Goal: Information Seeking & Learning: Check status

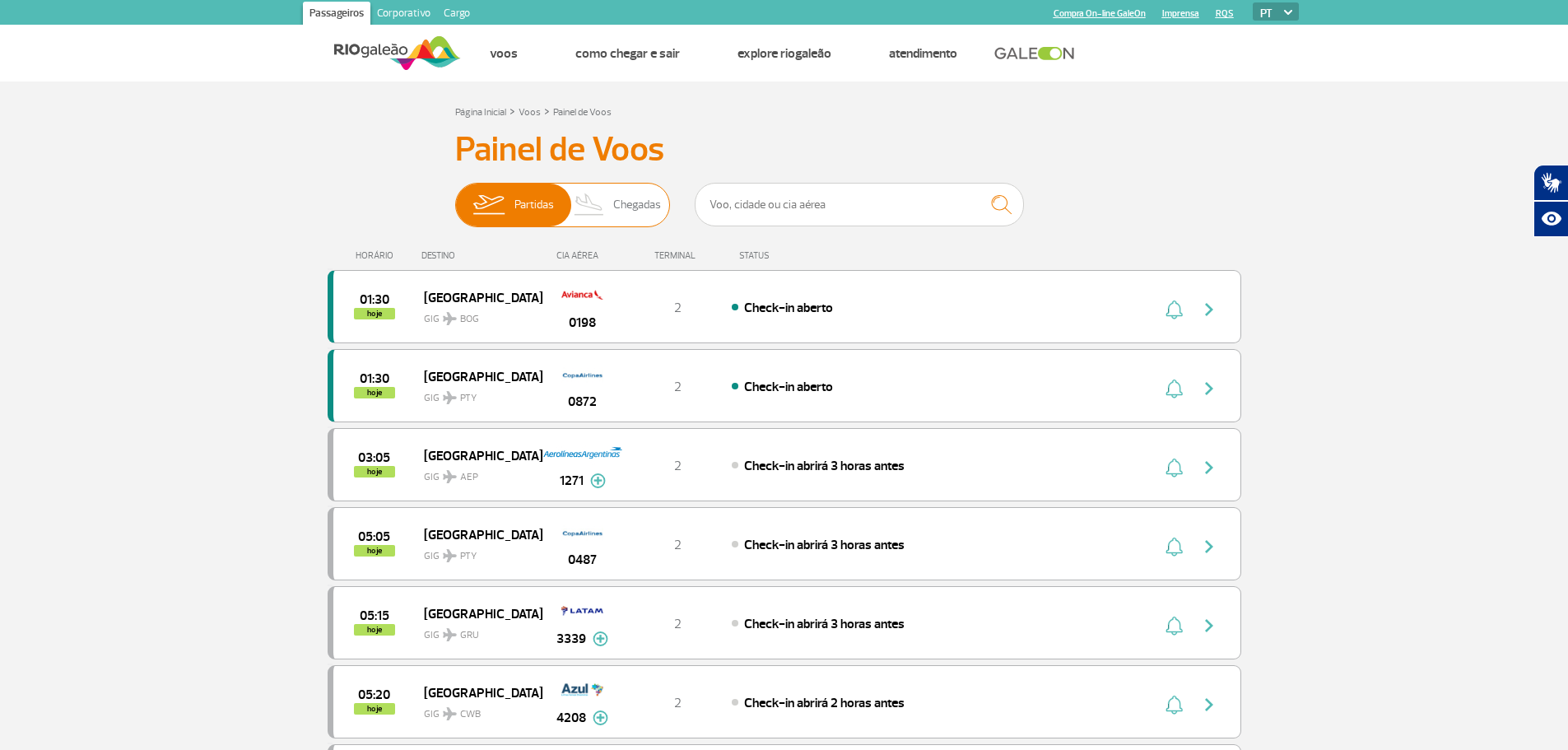
click at [587, 195] on img at bounding box center [589, 204] width 49 height 43
click at [455, 197] on input "Partidas Chegadas" at bounding box center [455, 197] width 0 height 0
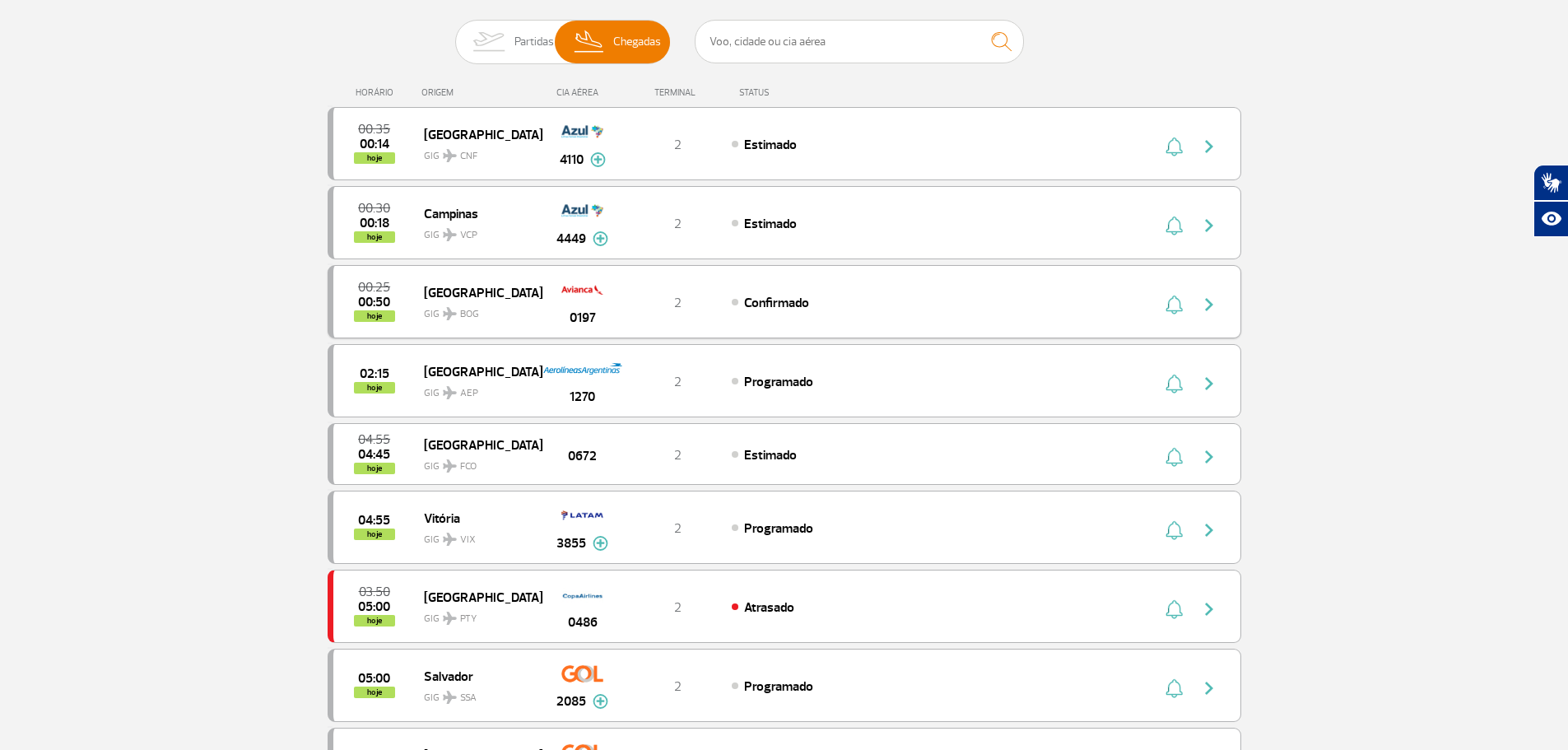
scroll to position [165, 0]
click at [537, 38] on span "Partidas" at bounding box center [534, 40] width 39 height 43
click at [455, 32] on input "Partidas Chegadas" at bounding box center [455, 32] width 0 height 0
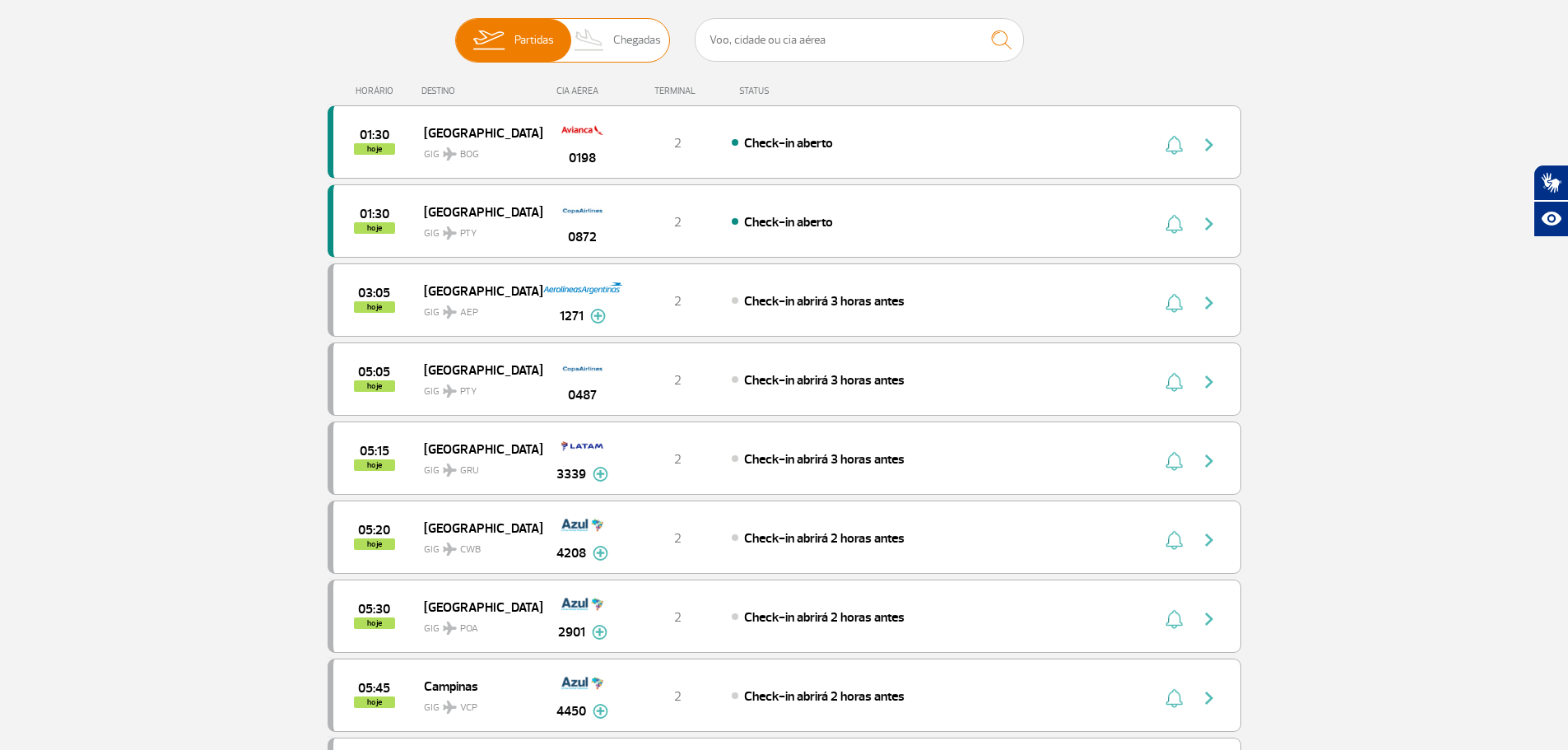
click at [557, 37] on span "Partidas Chegadas" at bounding box center [562, 40] width 215 height 45
click at [455, 32] on input "Partidas Chegadas" at bounding box center [455, 32] width 0 height 0
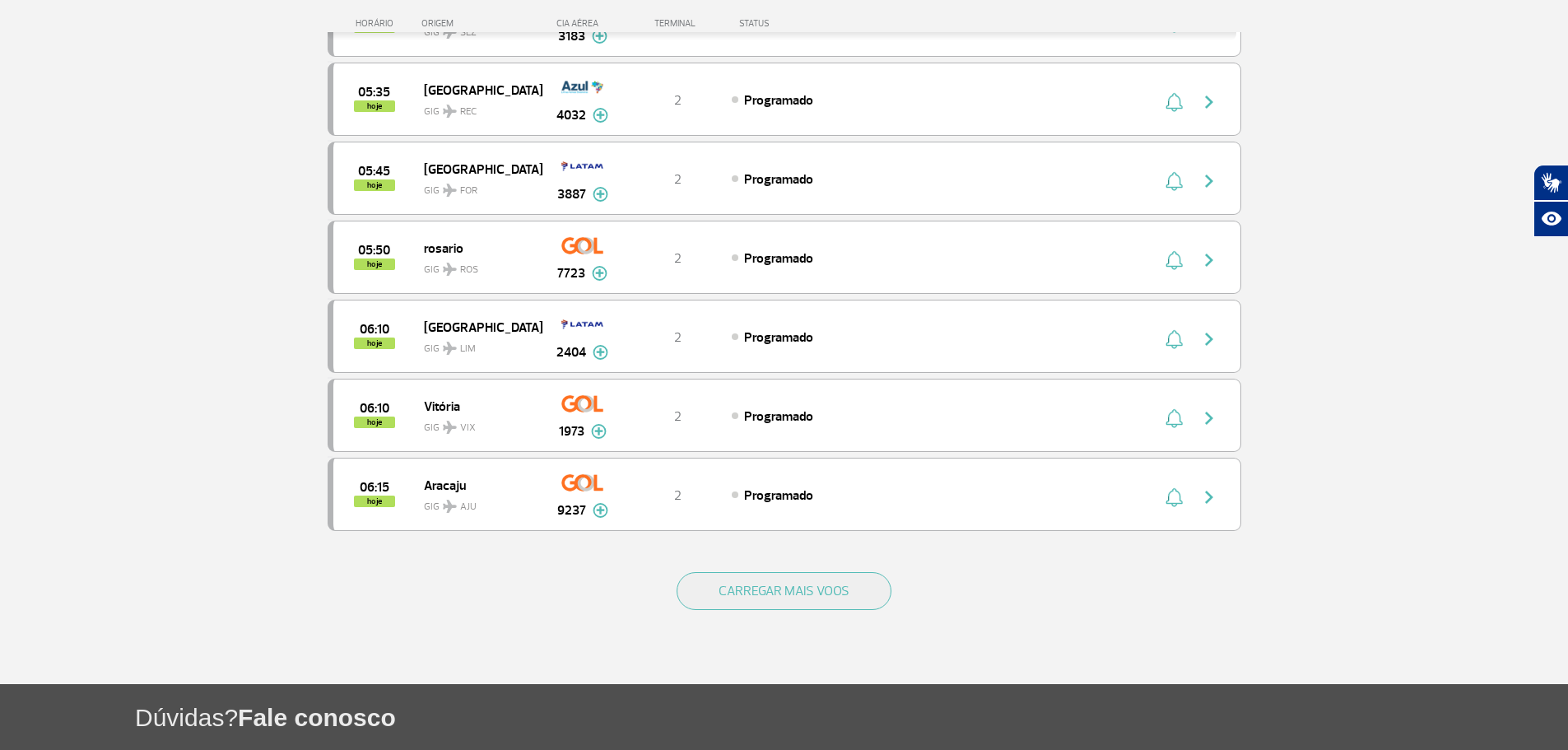
scroll to position [1373, 0]
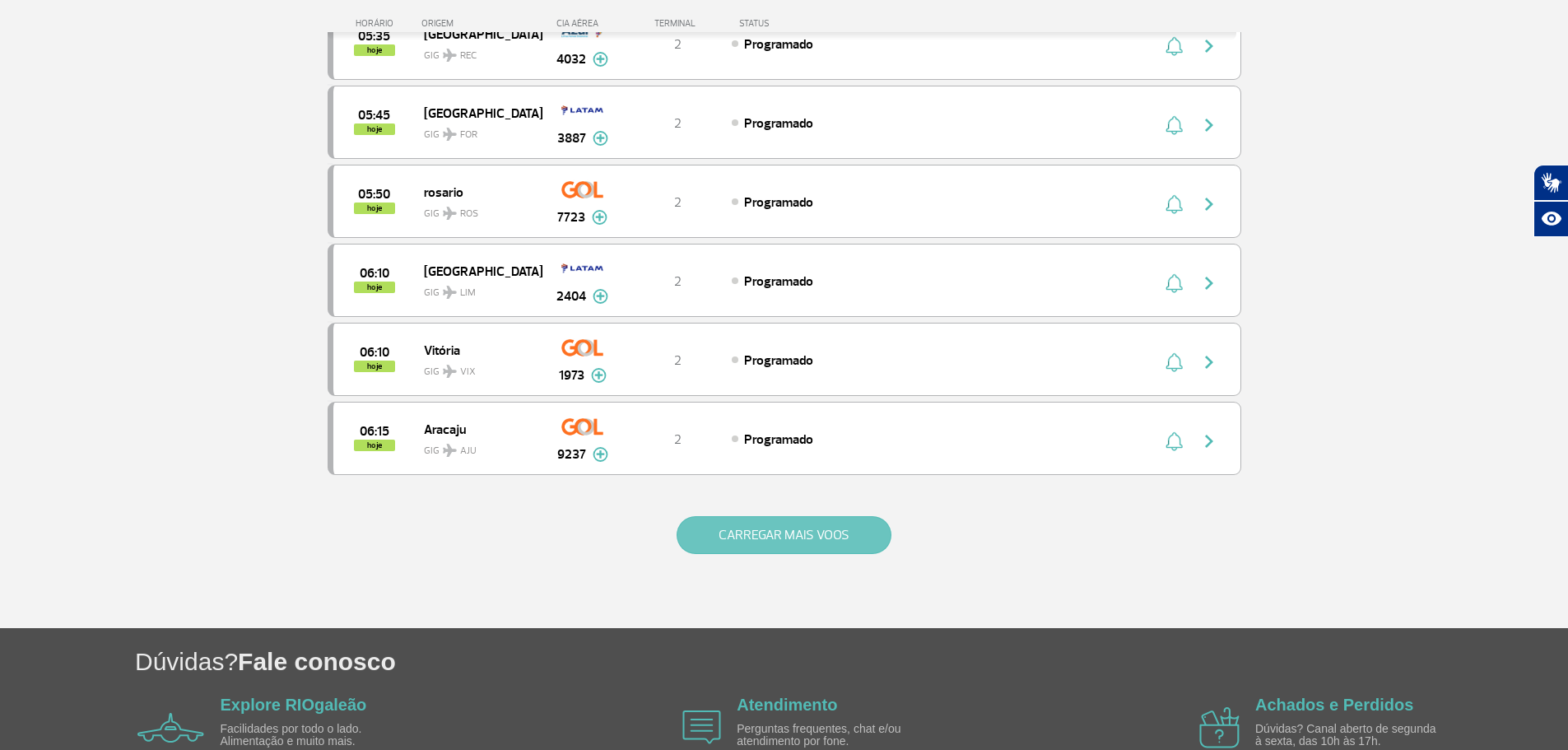
click at [840, 516] on button "CARREGAR MAIS VOOS" at bounding box center [784, 535] width 215 height 38
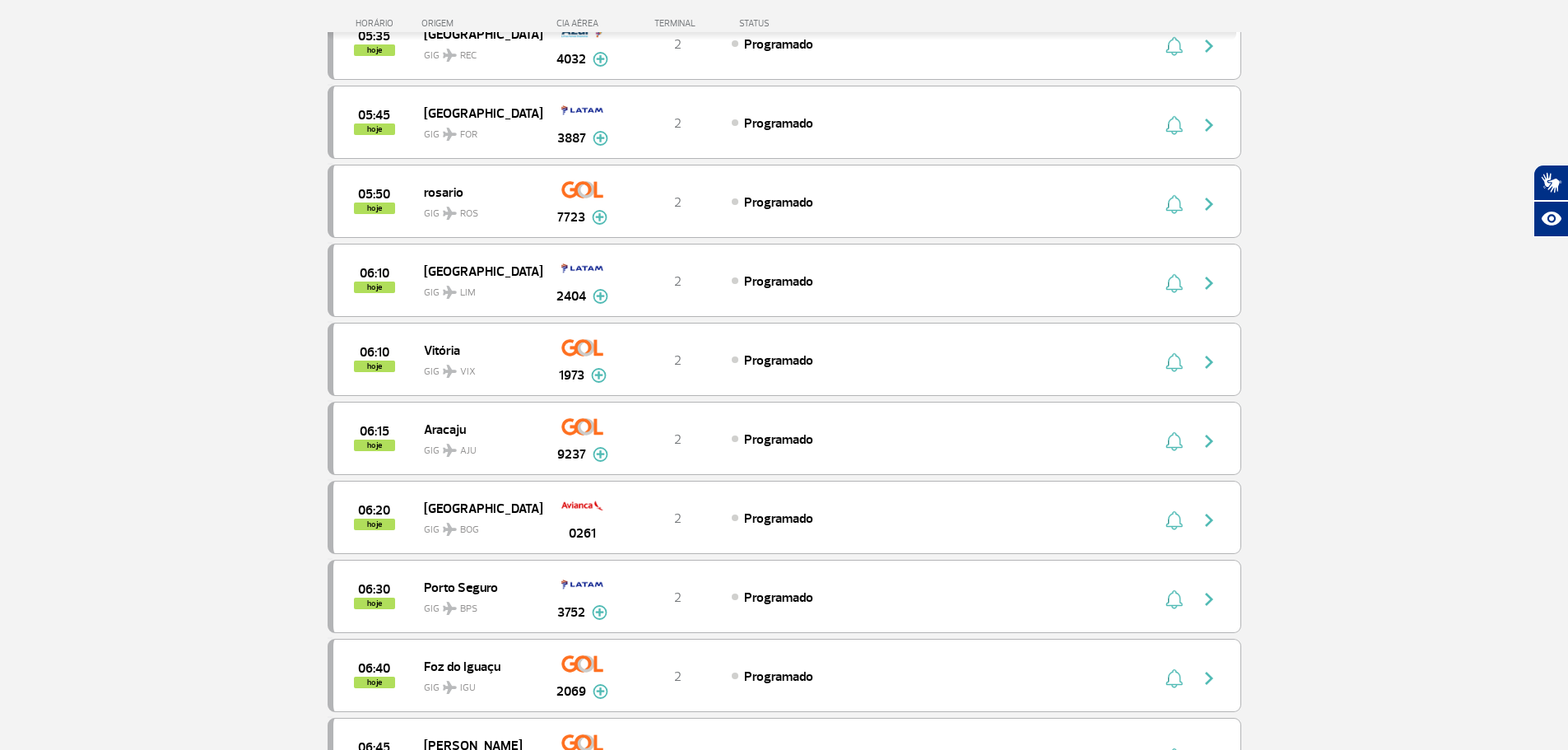
scroll to position [1469, 0]
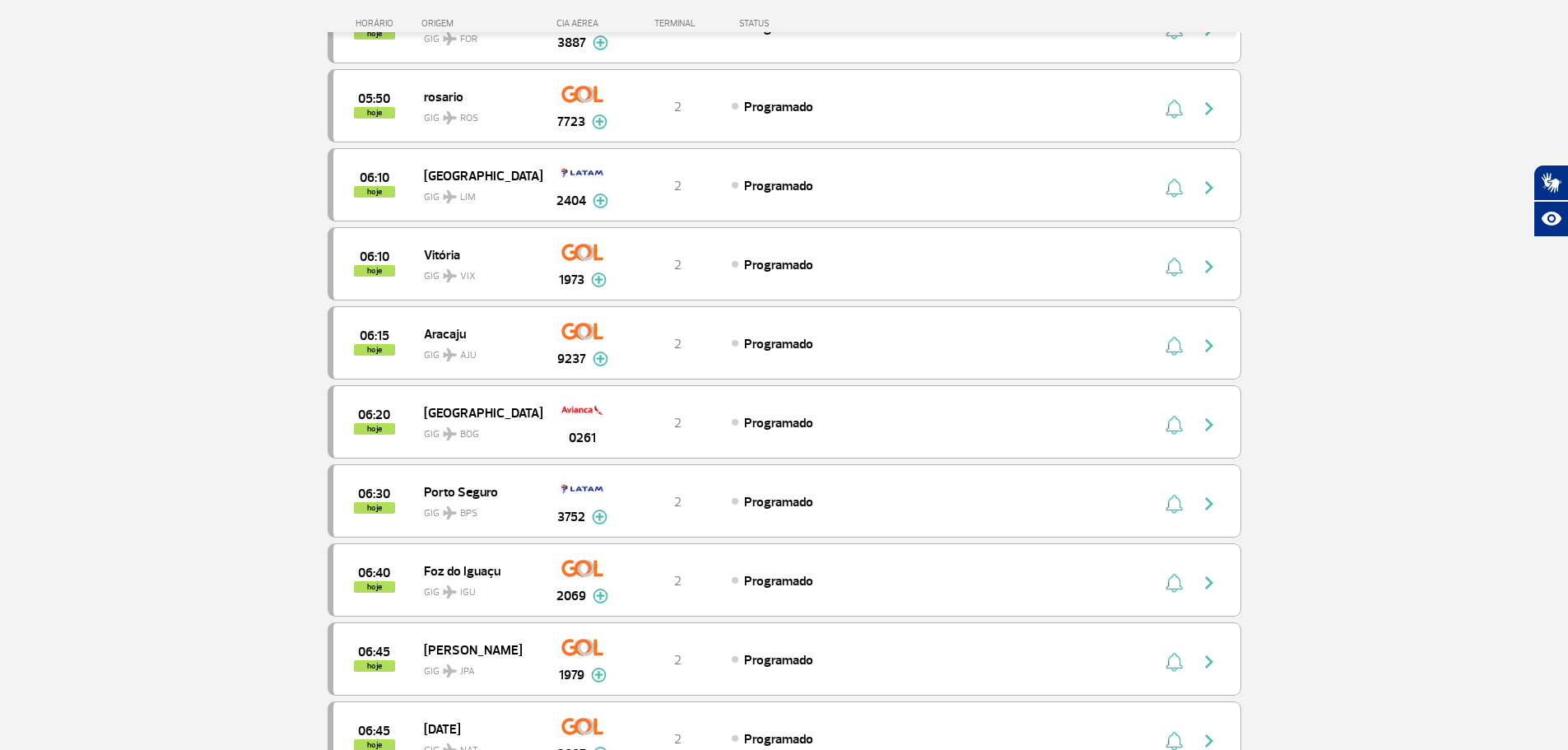
click at [840, 453] on div "06:20 hoje [GEOGRAPHIC_DATA] GIG BOG 0261 2 Programado" at bounding box center [785, 422] width 914 height 73
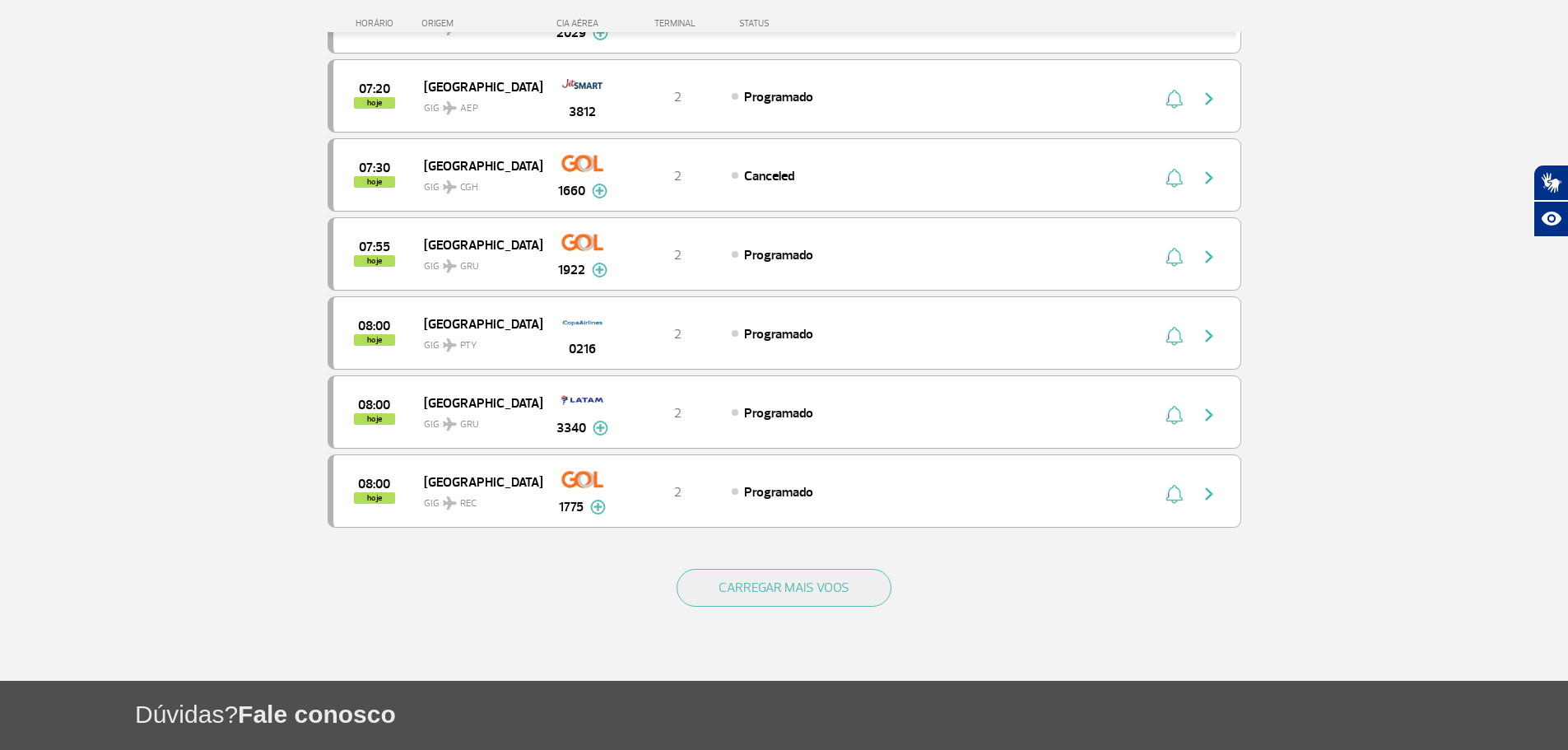
scroll to position [3049, 0]
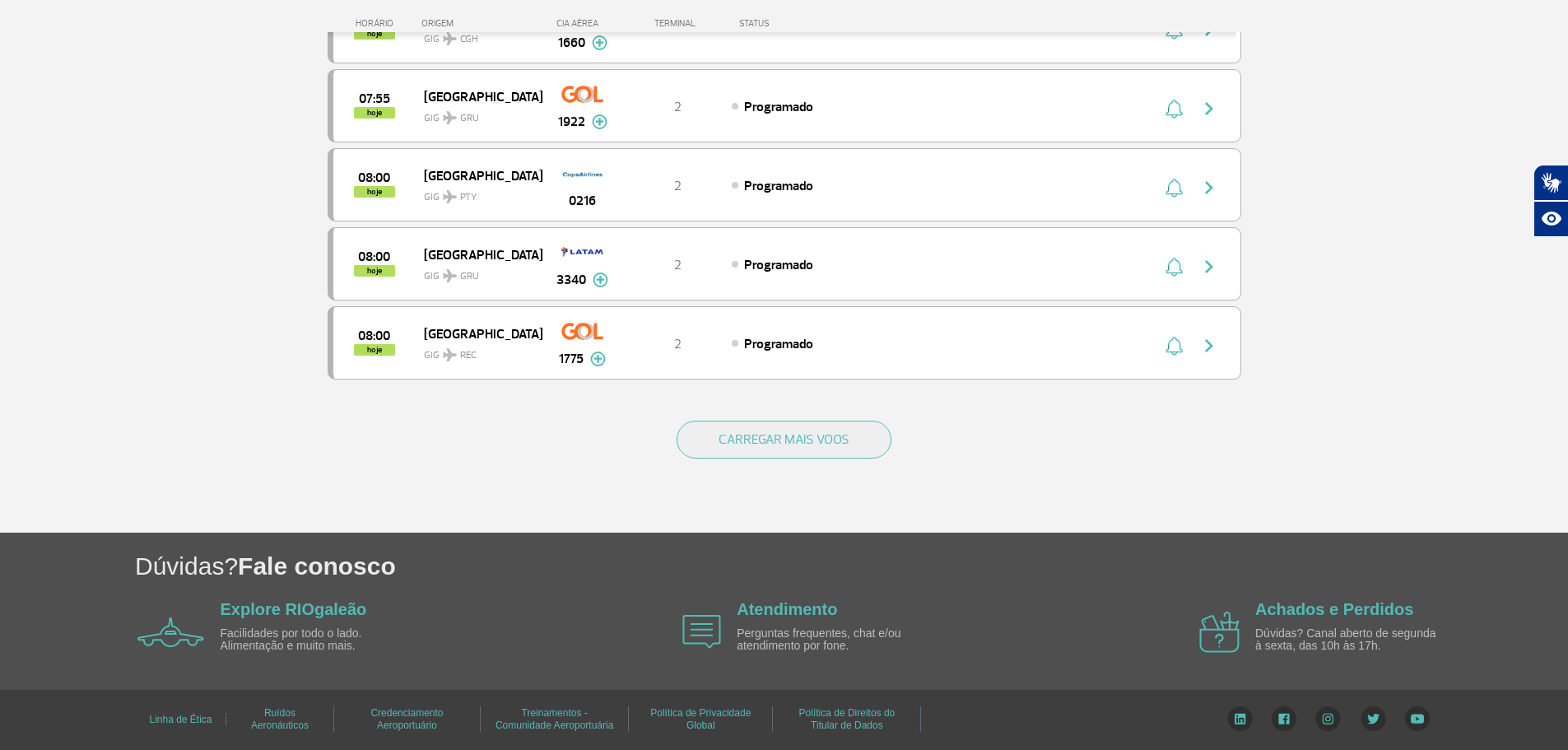
click at [839, 448] on button "CARREGAR MAIS VOOS" at bounding box center [784, 439] width 215 height 38
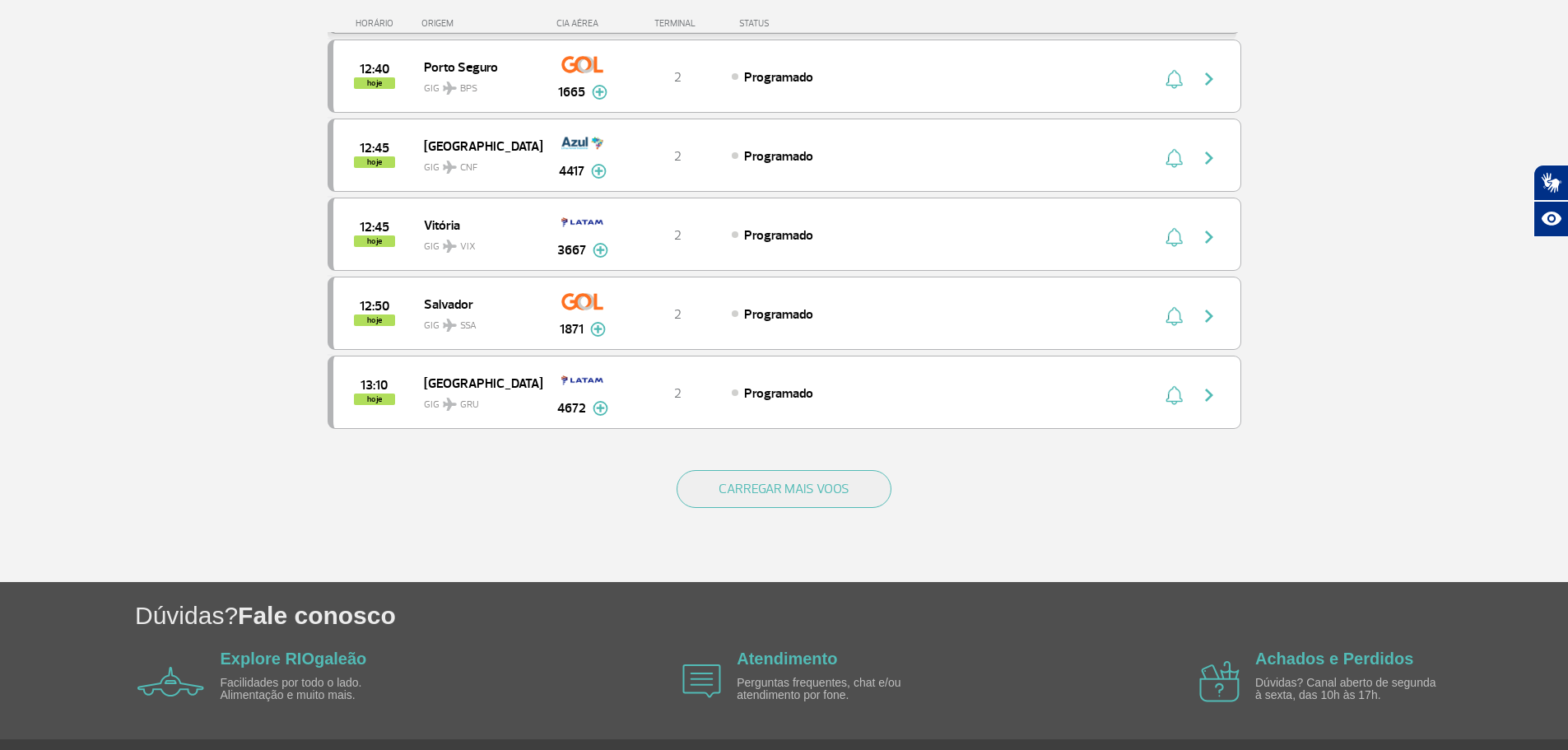
scroll to position [6210, 0]
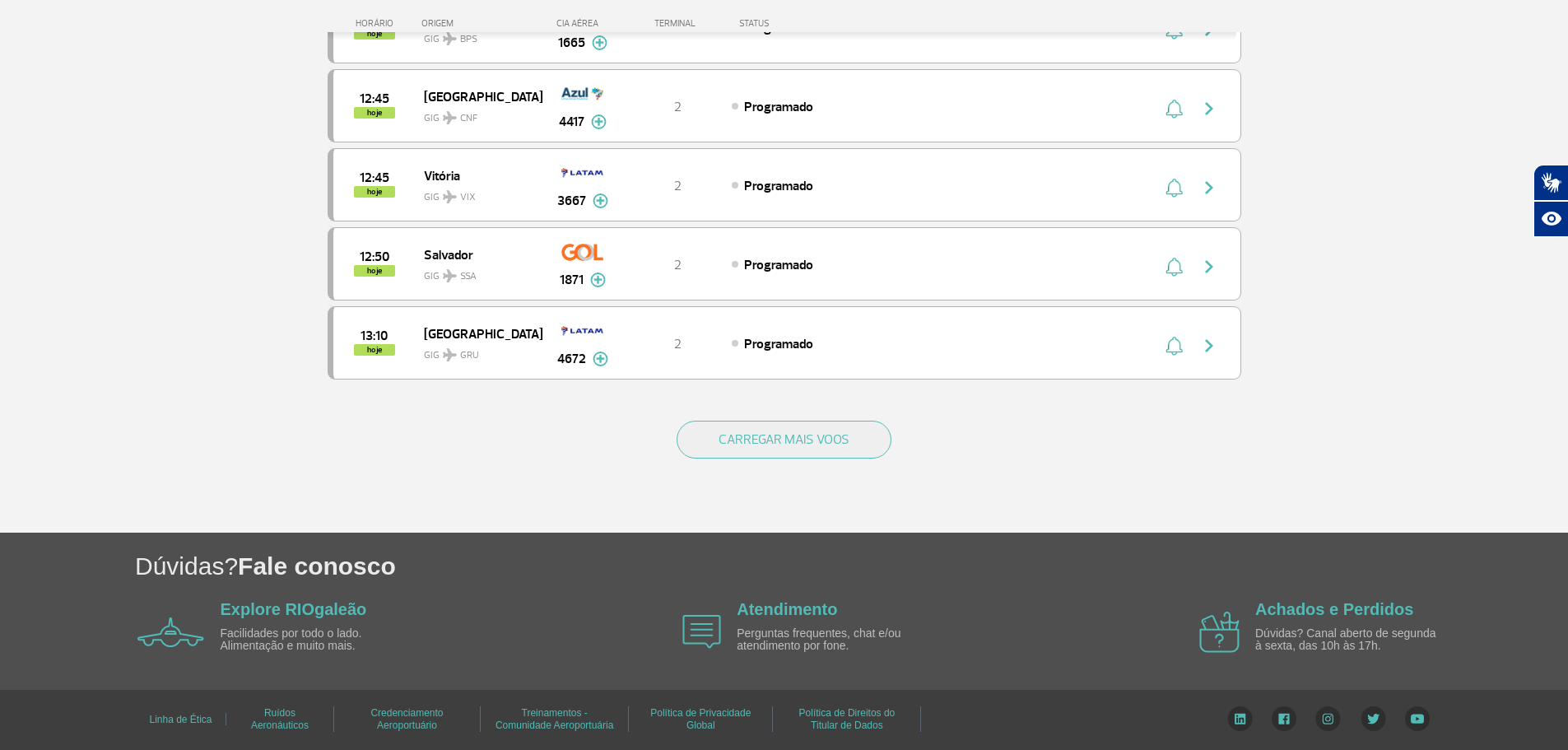
click at [839, 448] on button "CARREGAR MAIS VOOS" at bounding box center [784, 439] width 215 height 38
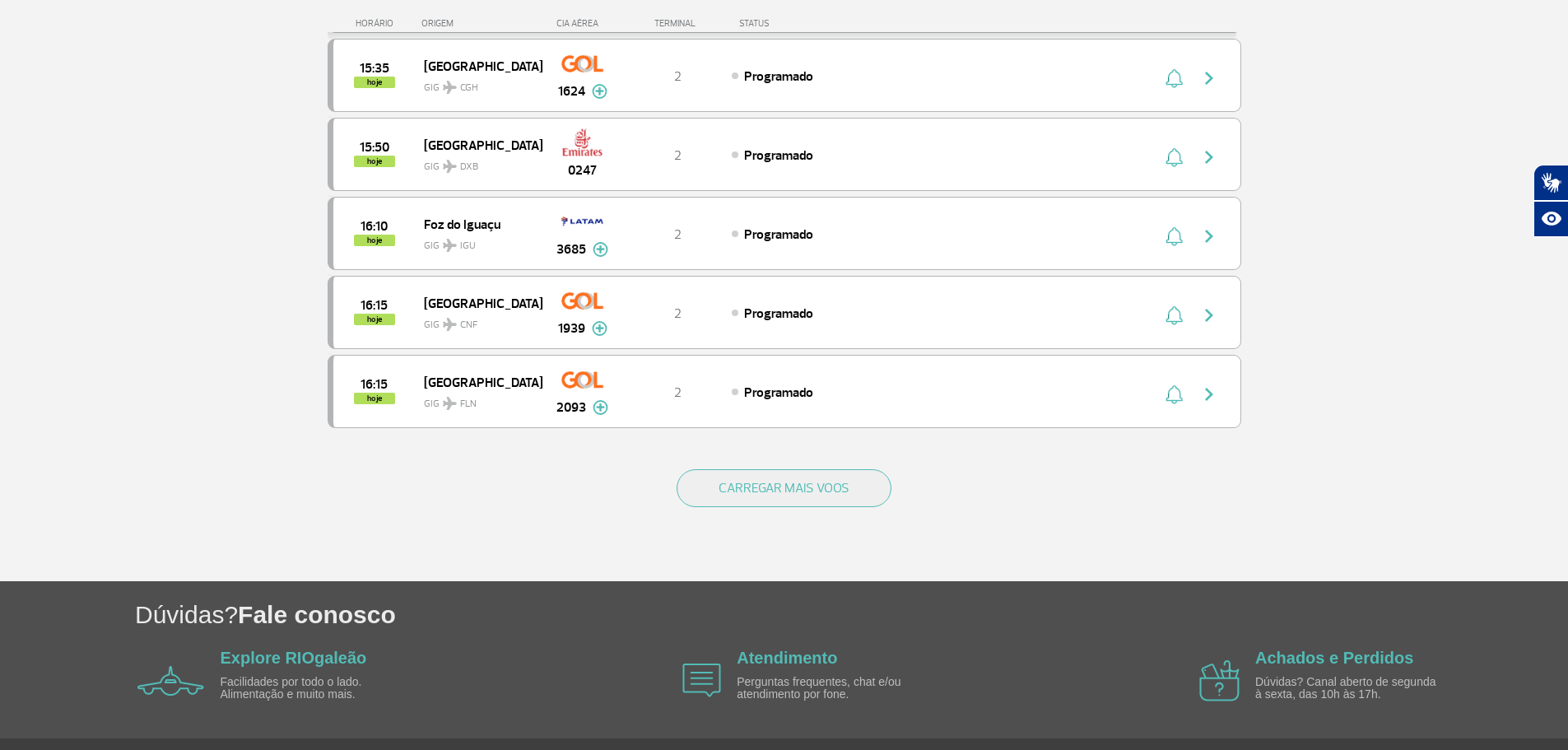
scroll to position [7790, 0]
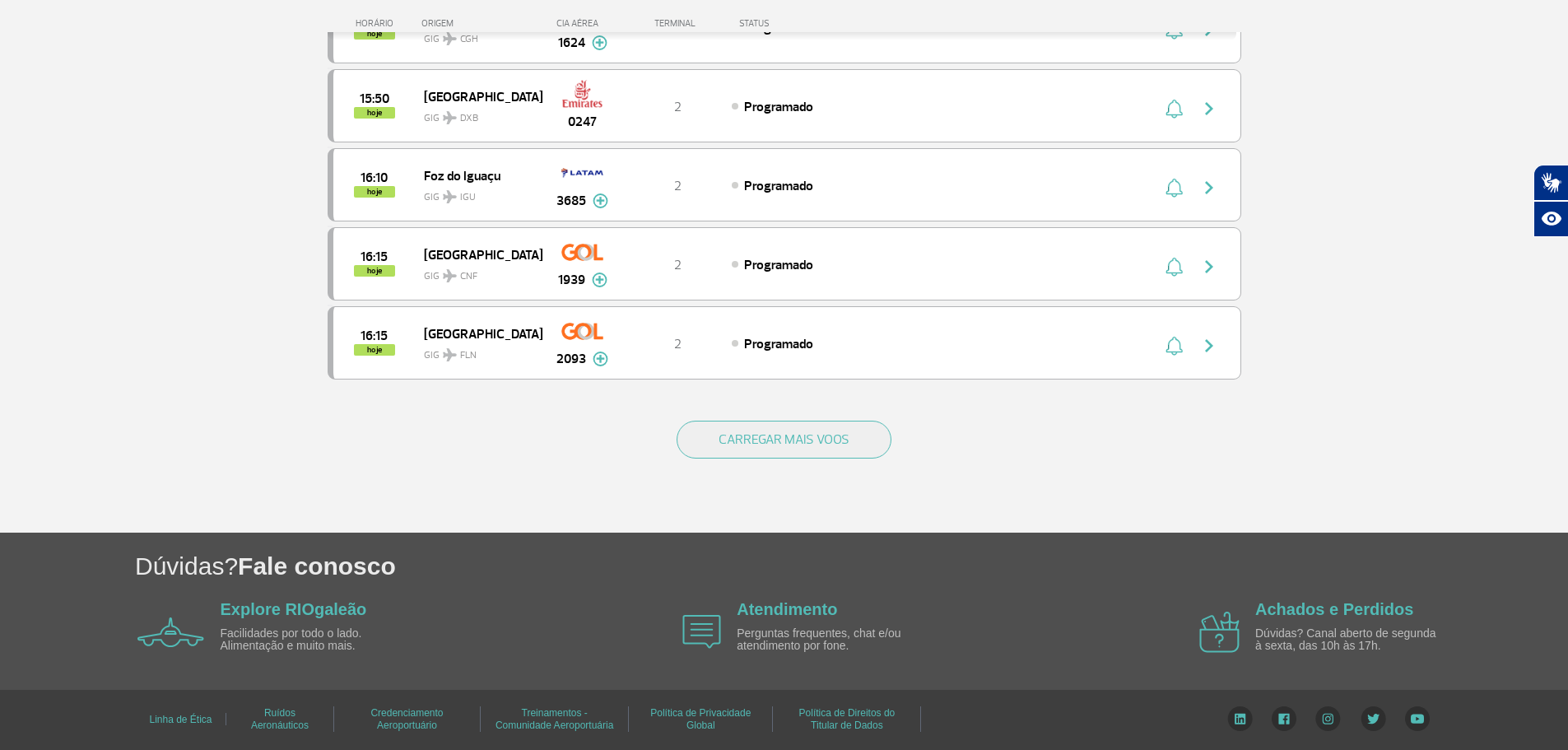
click at [828, 415] on div "CARREGAR MAIS VOOS" at bounding box center [785, 466] width 914 height 133
click at [820, 428] on button "CARREGAR MAIS VOOS" at bounding box center [784, 439] width 215 height 38
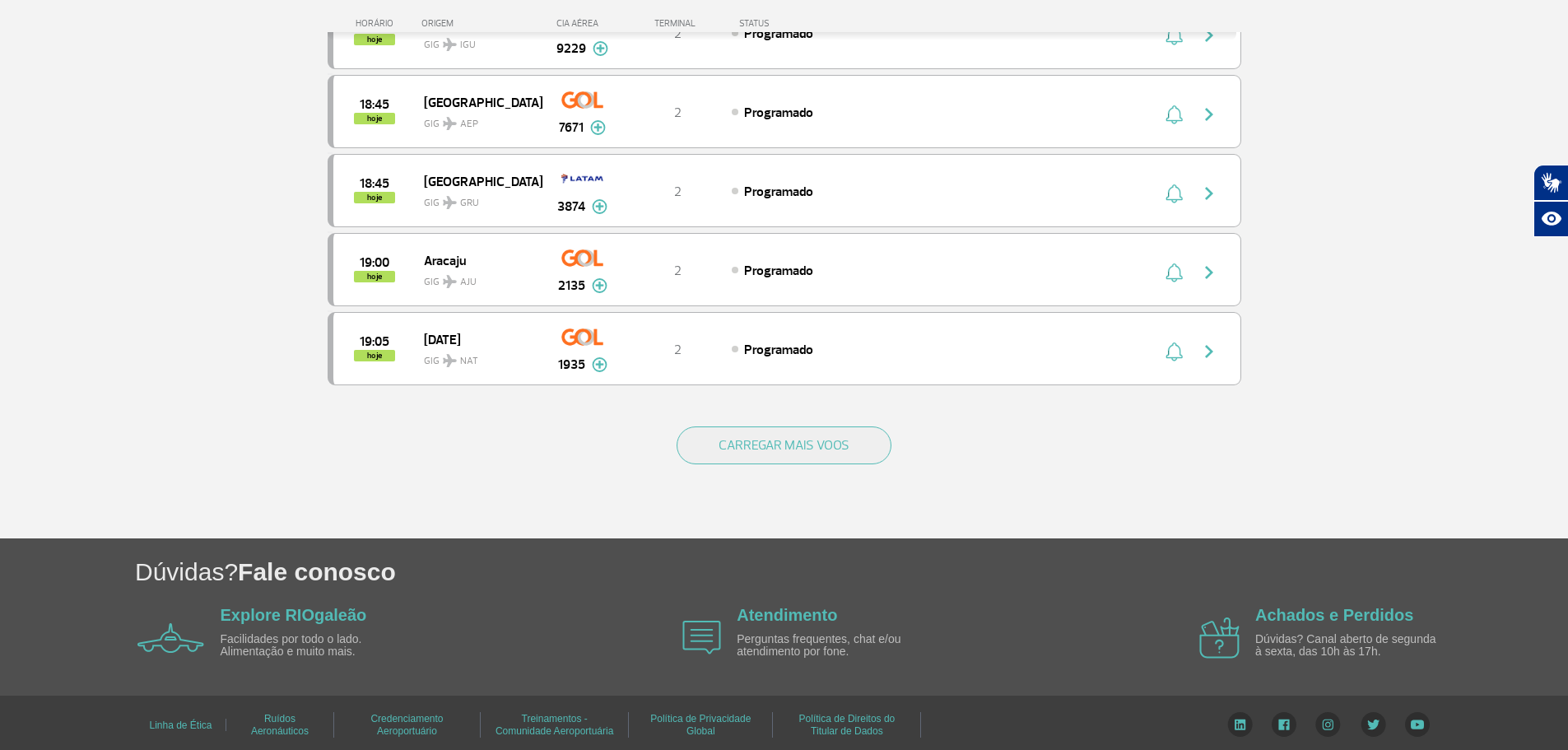
scroll to position [9370, 0]
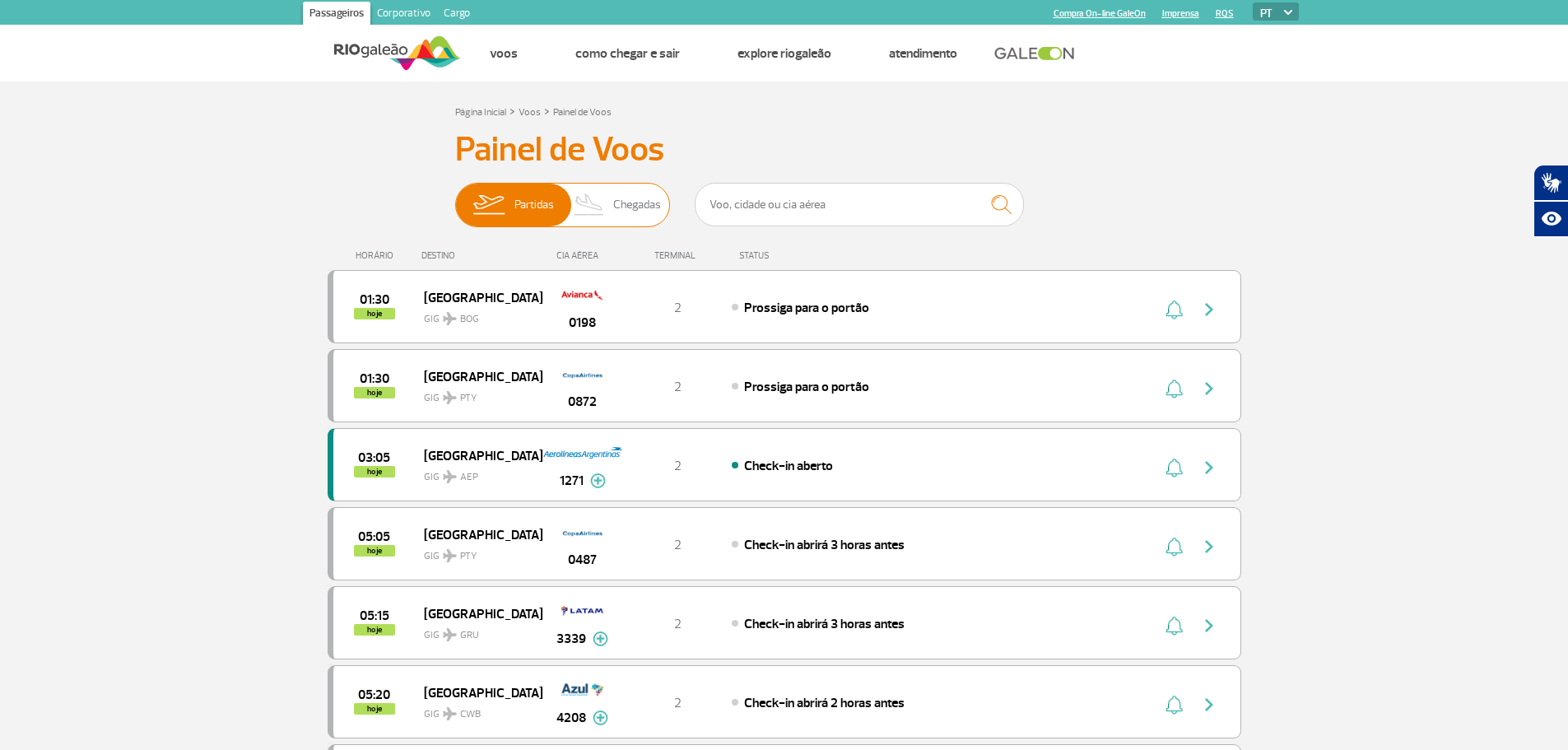
click at [597, 214] on img at bounding box center [589, 204] width 49 height 43
click at [455, 197] on input "Partidas Chegadas" at bounding box center [455, 197] width 0 height 0
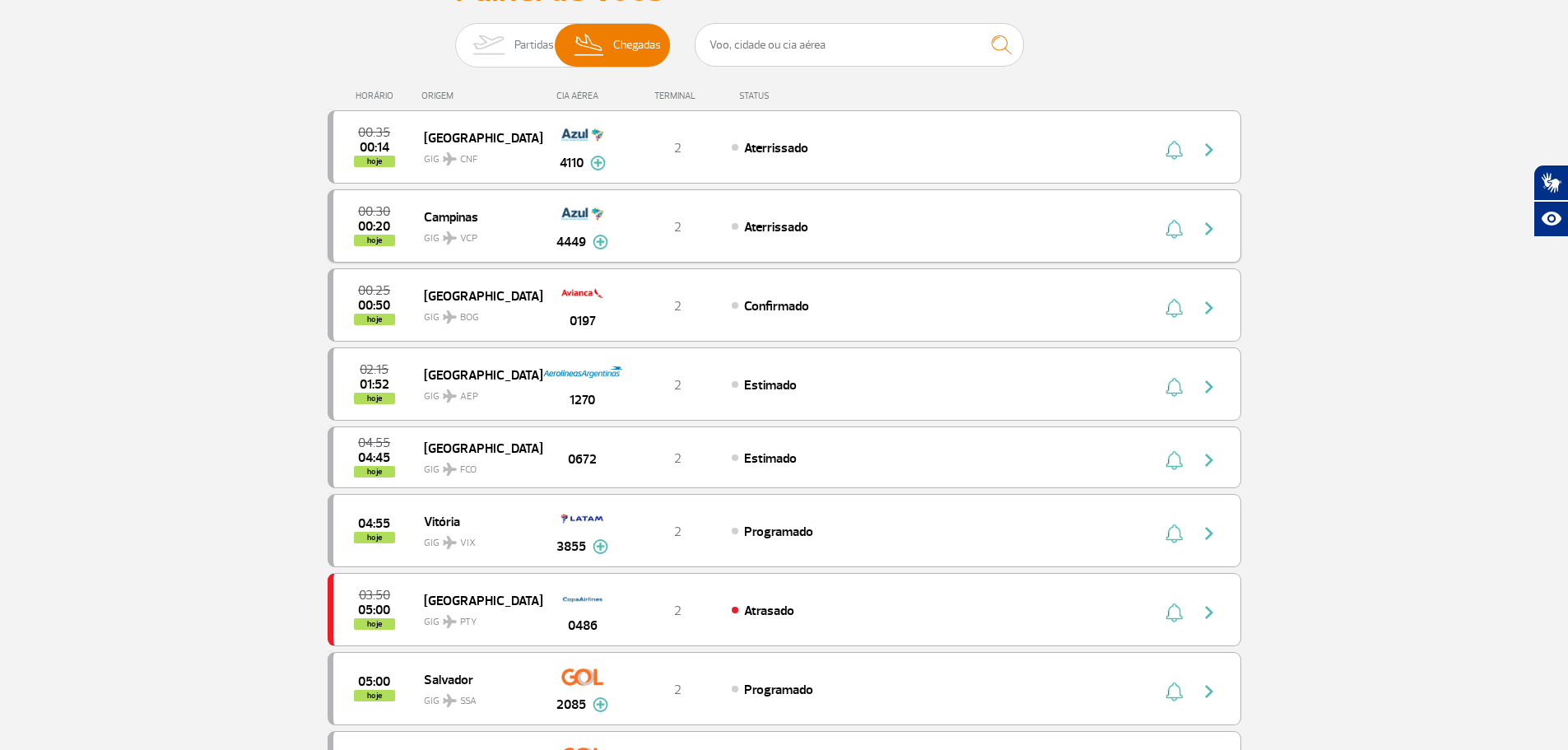
scroll to position [165, 0]
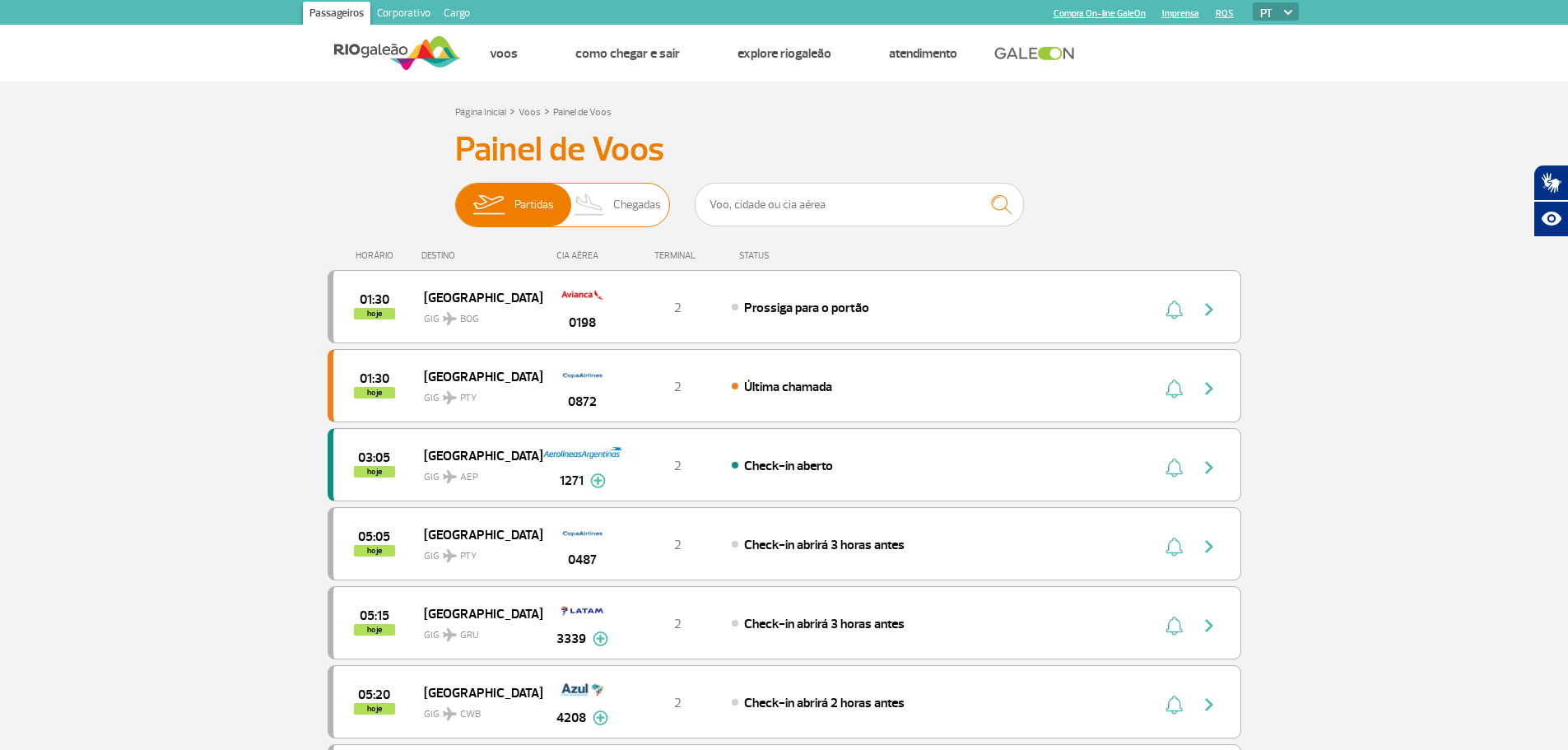
click at [625, 211] on span "Chegadas" at bounding box center [637, 204] width 48 height 43
click at [455, 197] on input "Partidas Chegadas" at bounding box center [455, 197] width 0 height 0
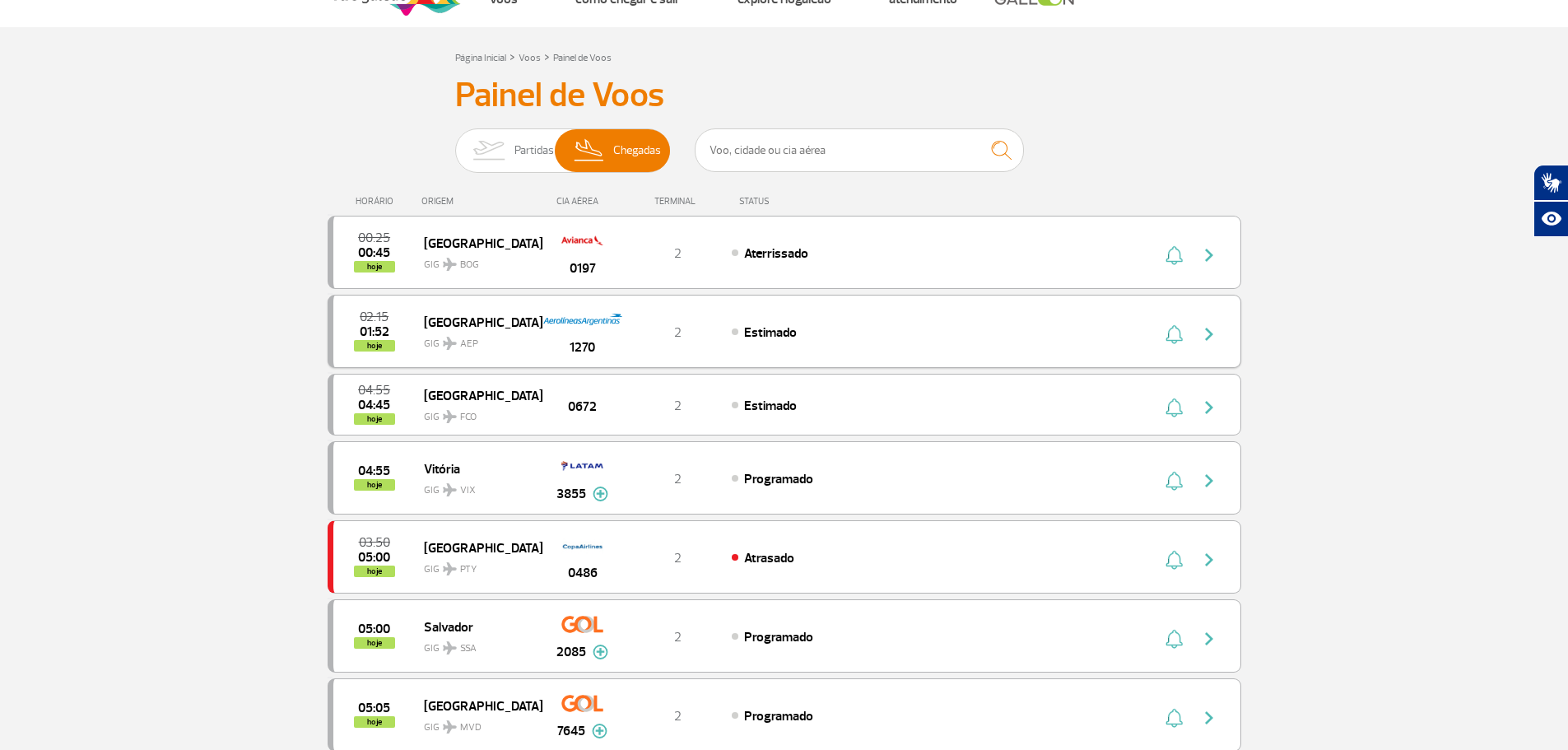
scroll to position [82, 0]
